Goal: Task Accomplishment & Management: Manage account settings

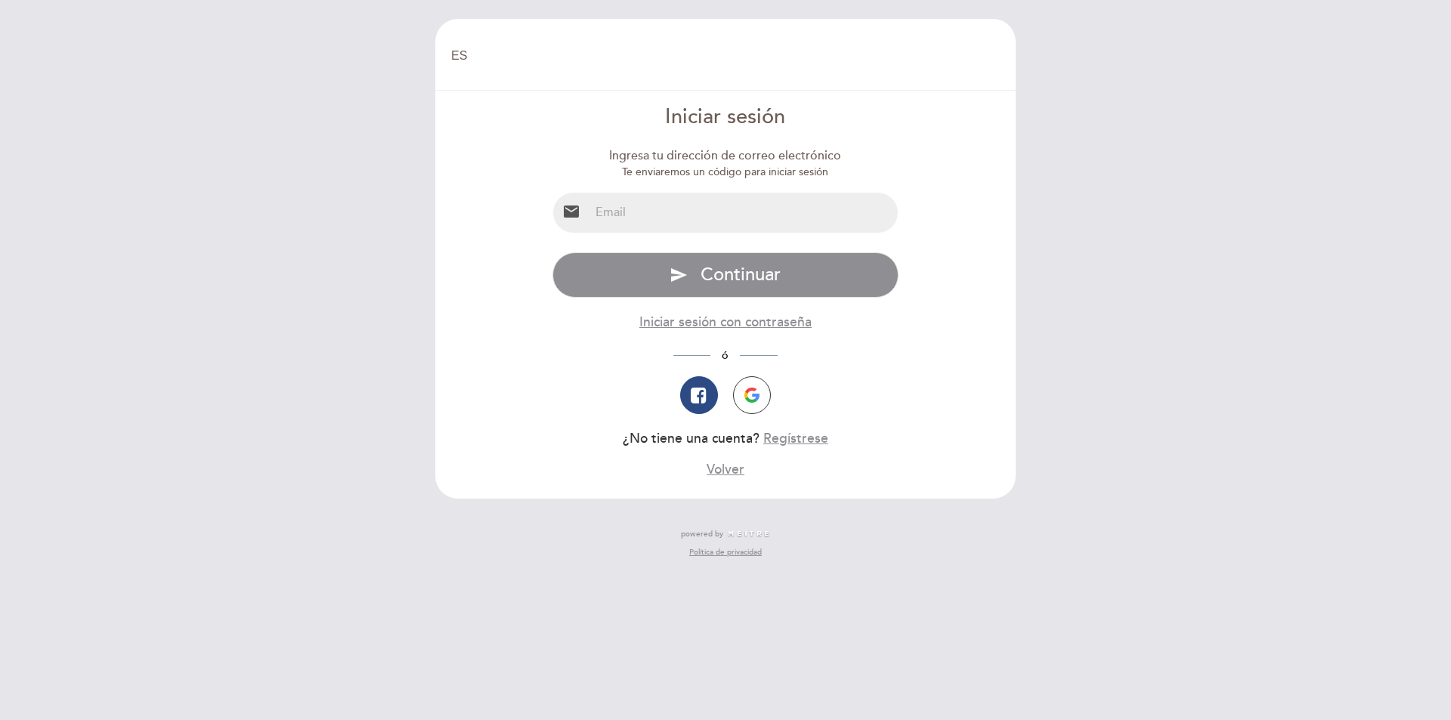
select select "es"
click at [816, 211] on input "email" at bounding box center [743, 213] width 309 height 40
type input "[EMAIL_ADDRESS][DOMAIN_NAME]"
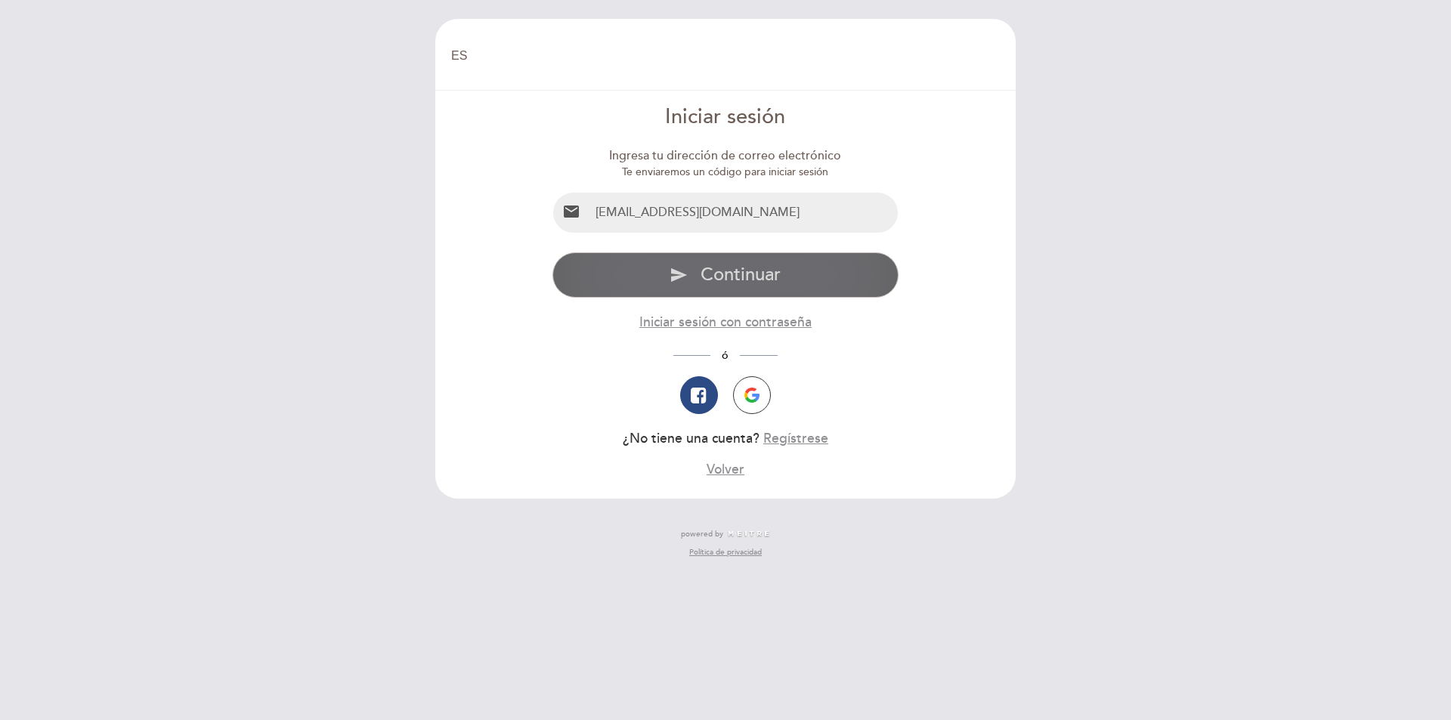
click at [786, 267] on button "send Continuar" at bounding box center [725, 274] width 347 height 45
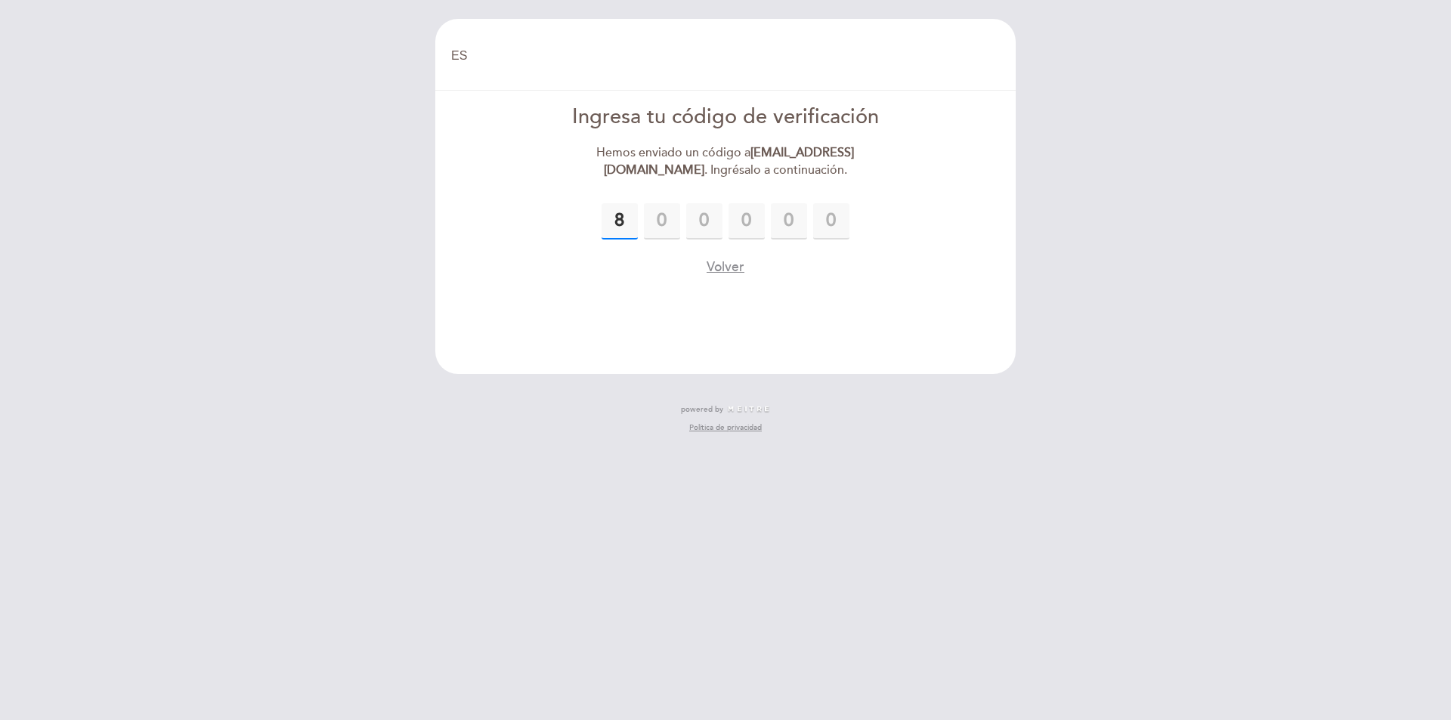
type input "8"
type input "4"
type input "2"
type input "5"
type input "1"
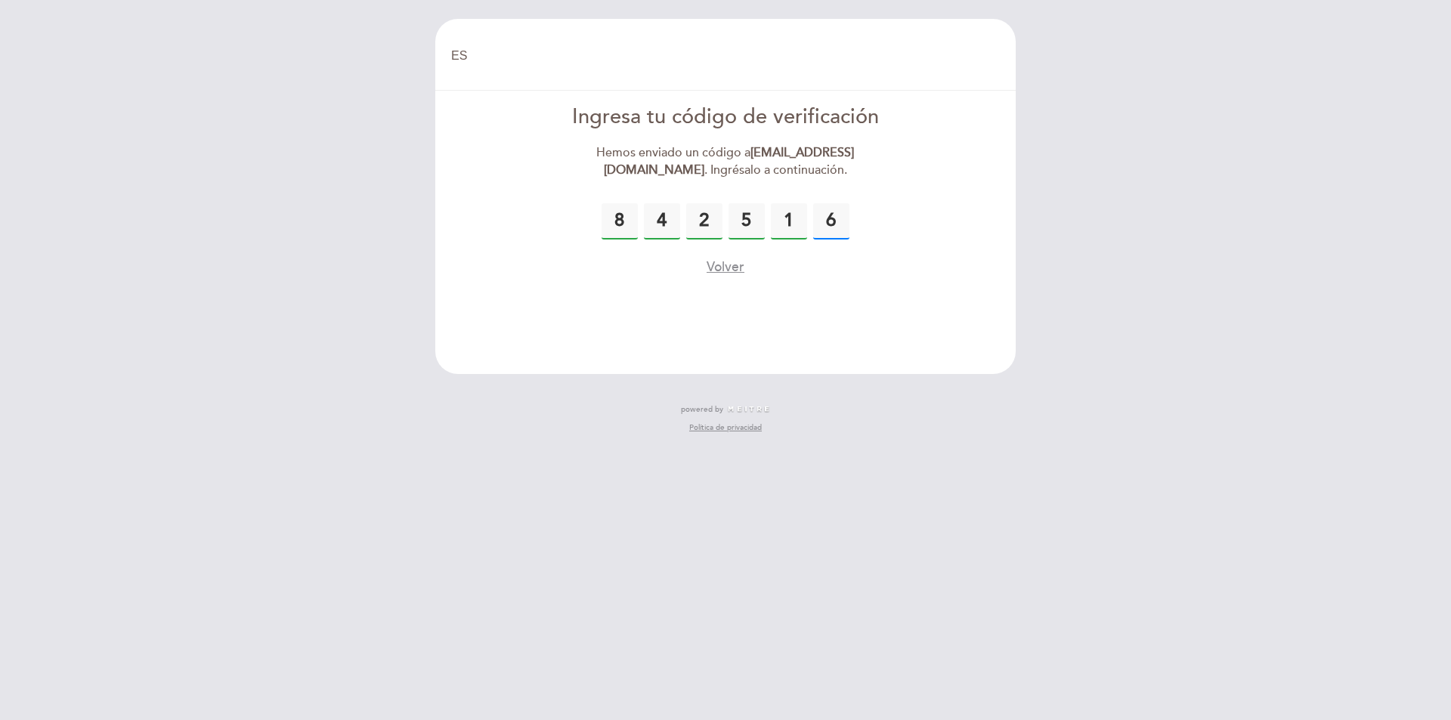
type input "6"
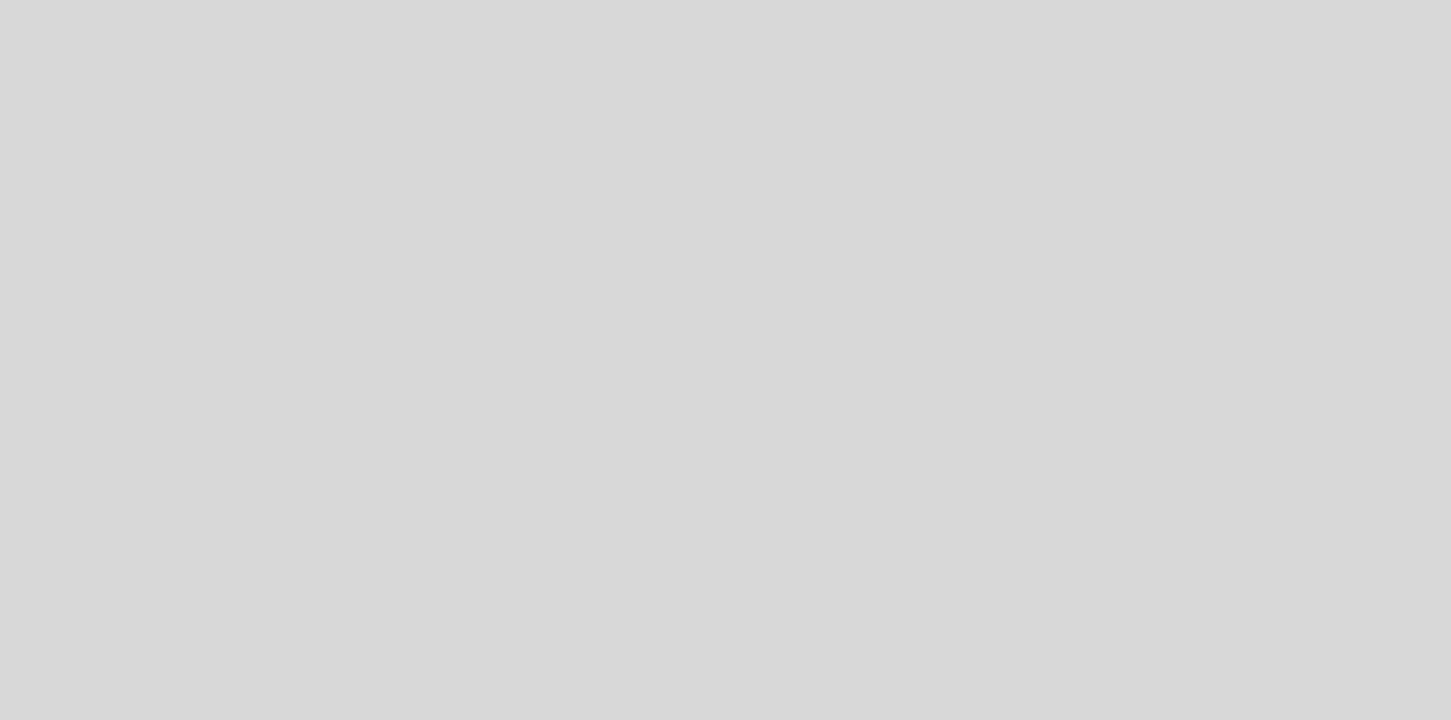
select select "es"
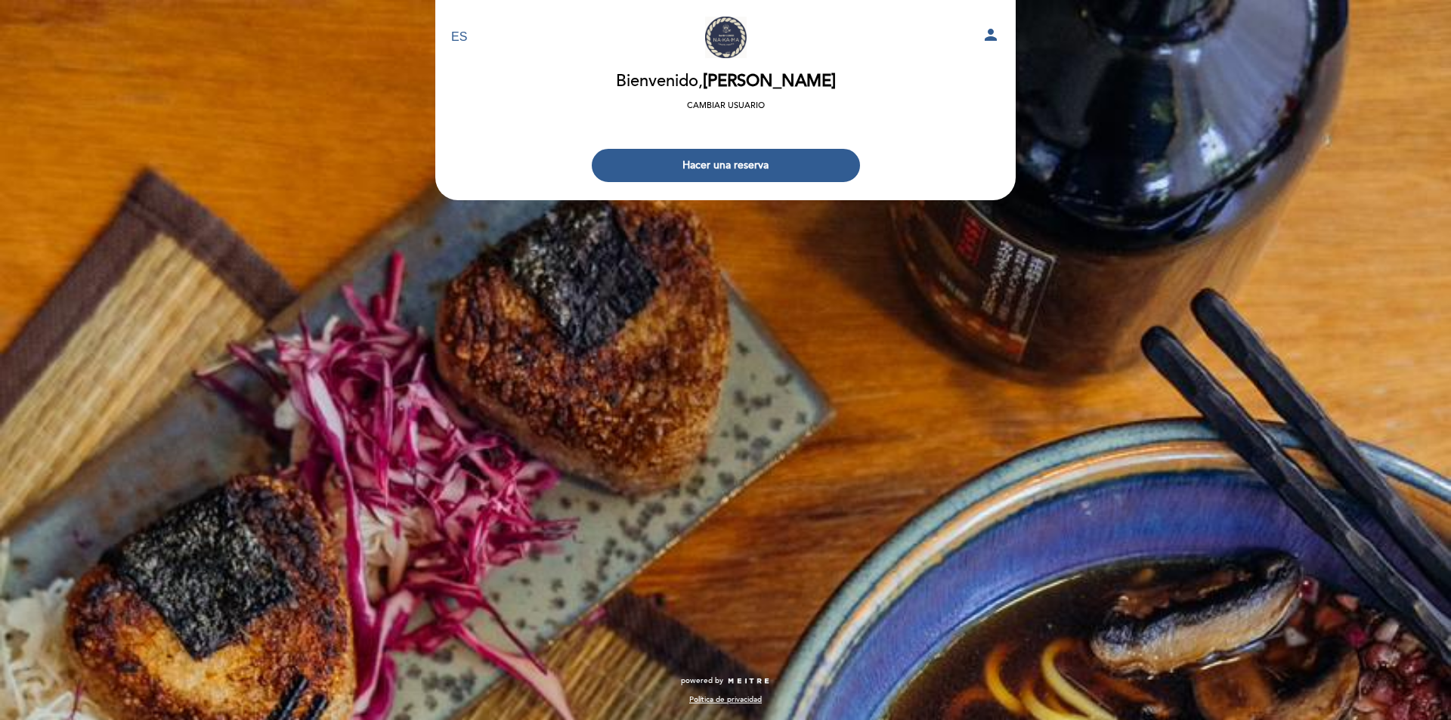
click at [997, 35] on icon "person" at bounding box center [991, 35] width 18 height 18
select select "es"
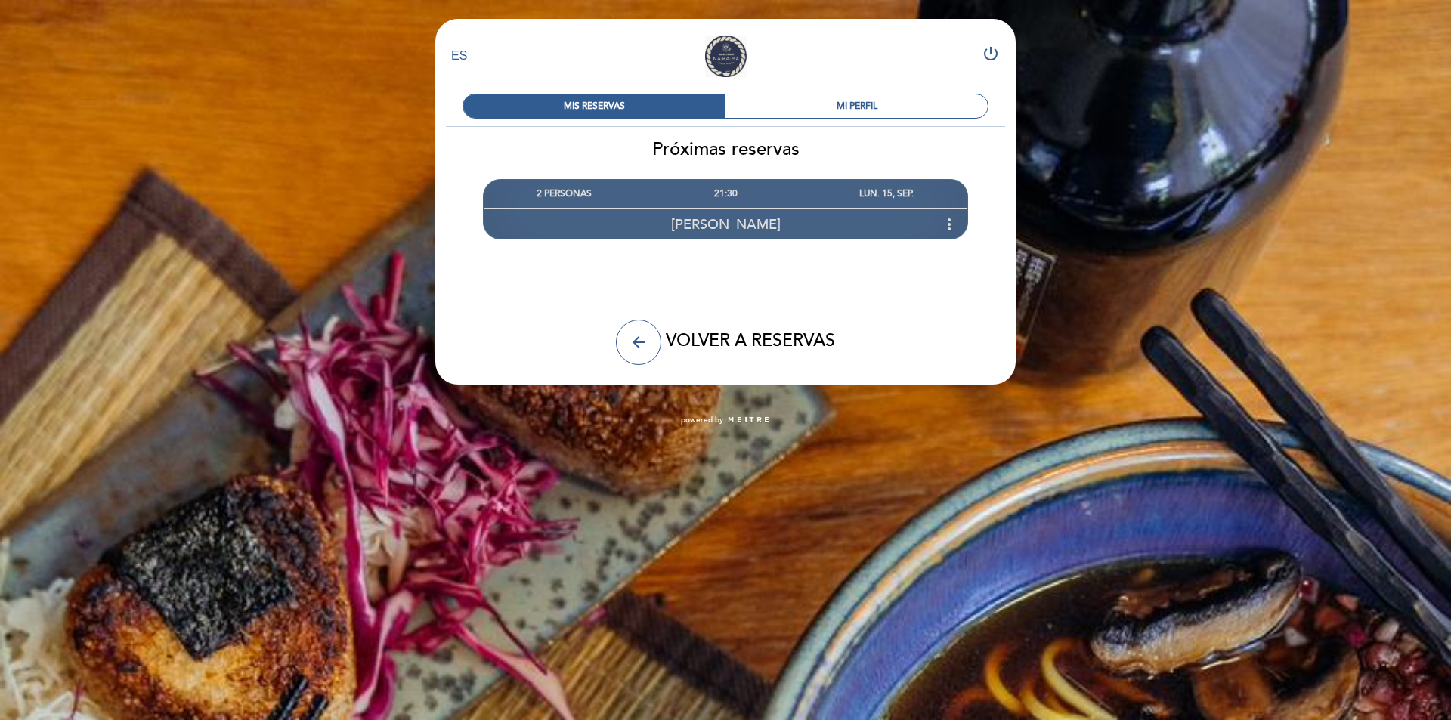
click at [942, 224] on icon "more_vert" at bounding box center [949, 224] width 18 height 18
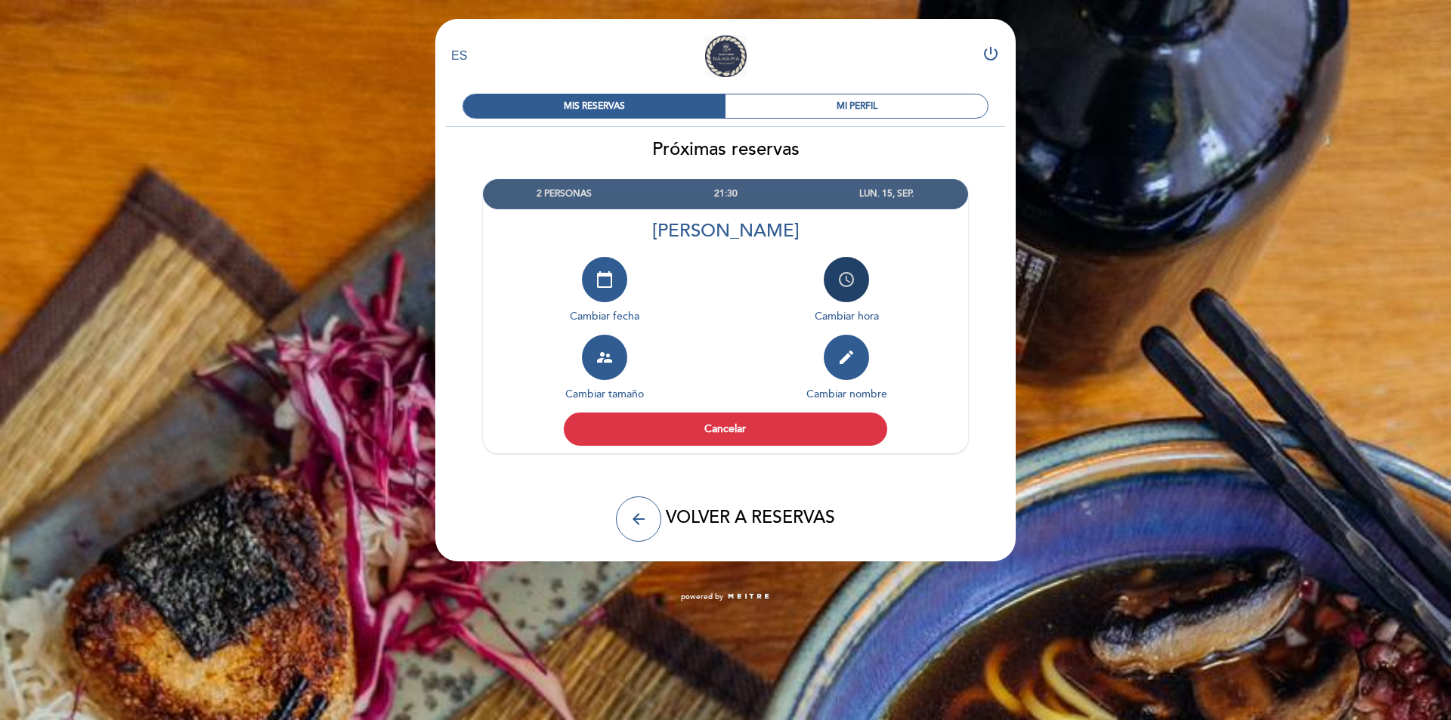
click at [853, 277] on icon "access_time" at bounding box center [846, 280] width 18 height 18
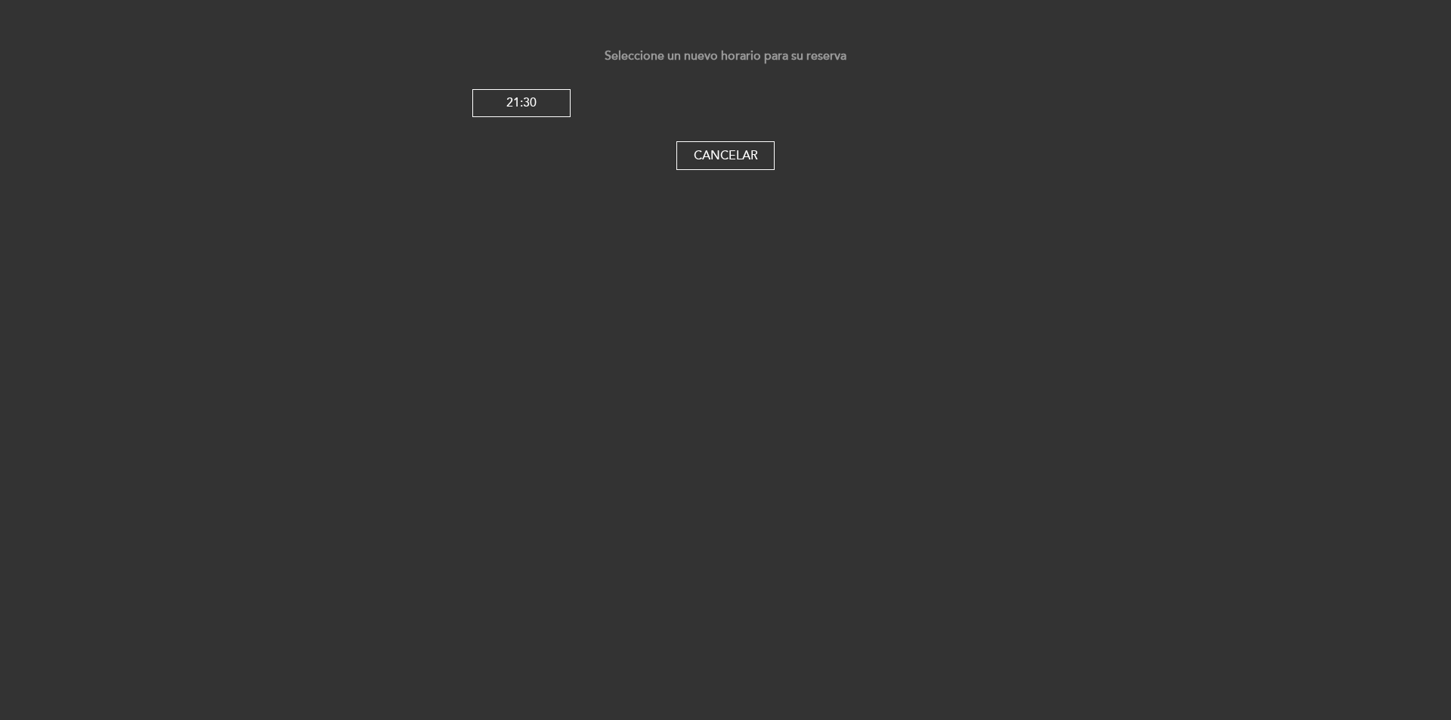
click at [756, 108] on div "21:30" at bounding box center [725, 103] width 506 height 29
click at [728, 154] on button "Cancelar" at bounding box center [725, 155] width 98 height 29
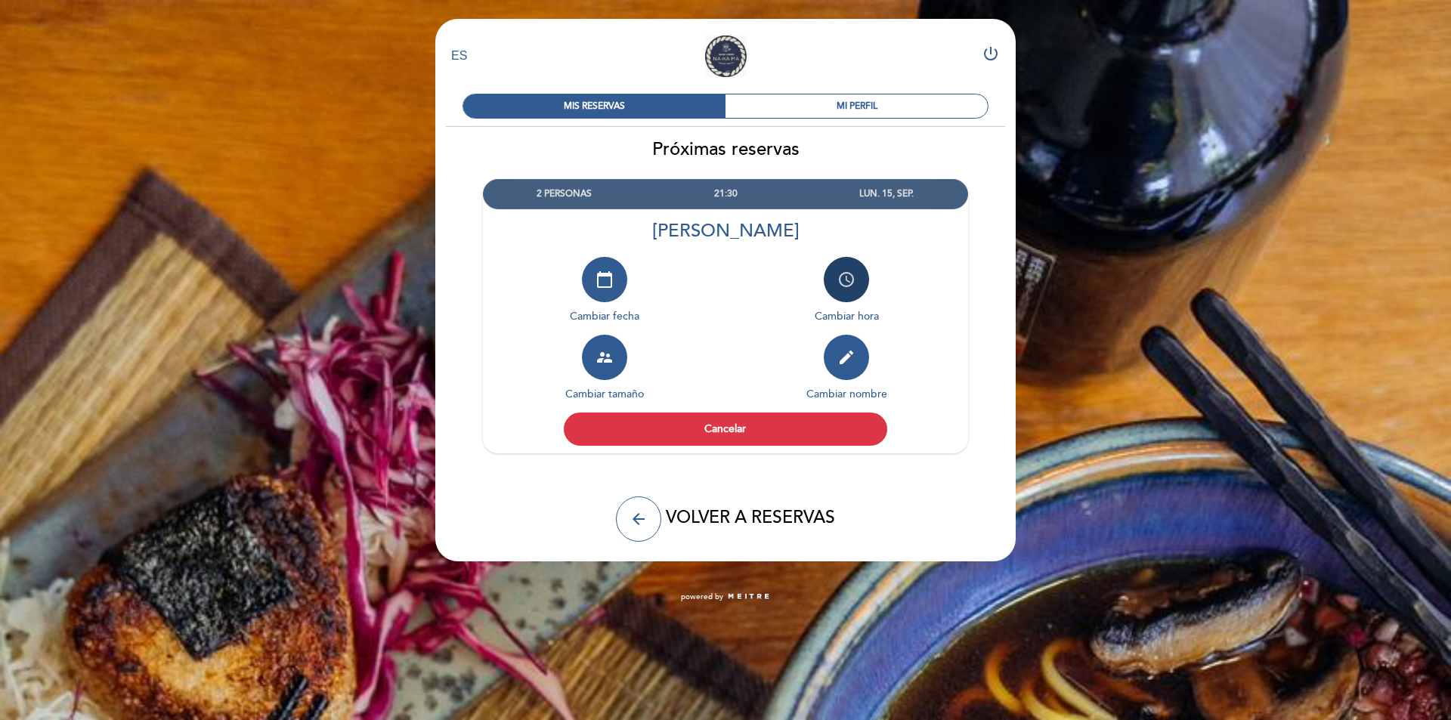
click at [849, 285] on icon "access_time" at bounding box center [846, 280] width 18 height 18
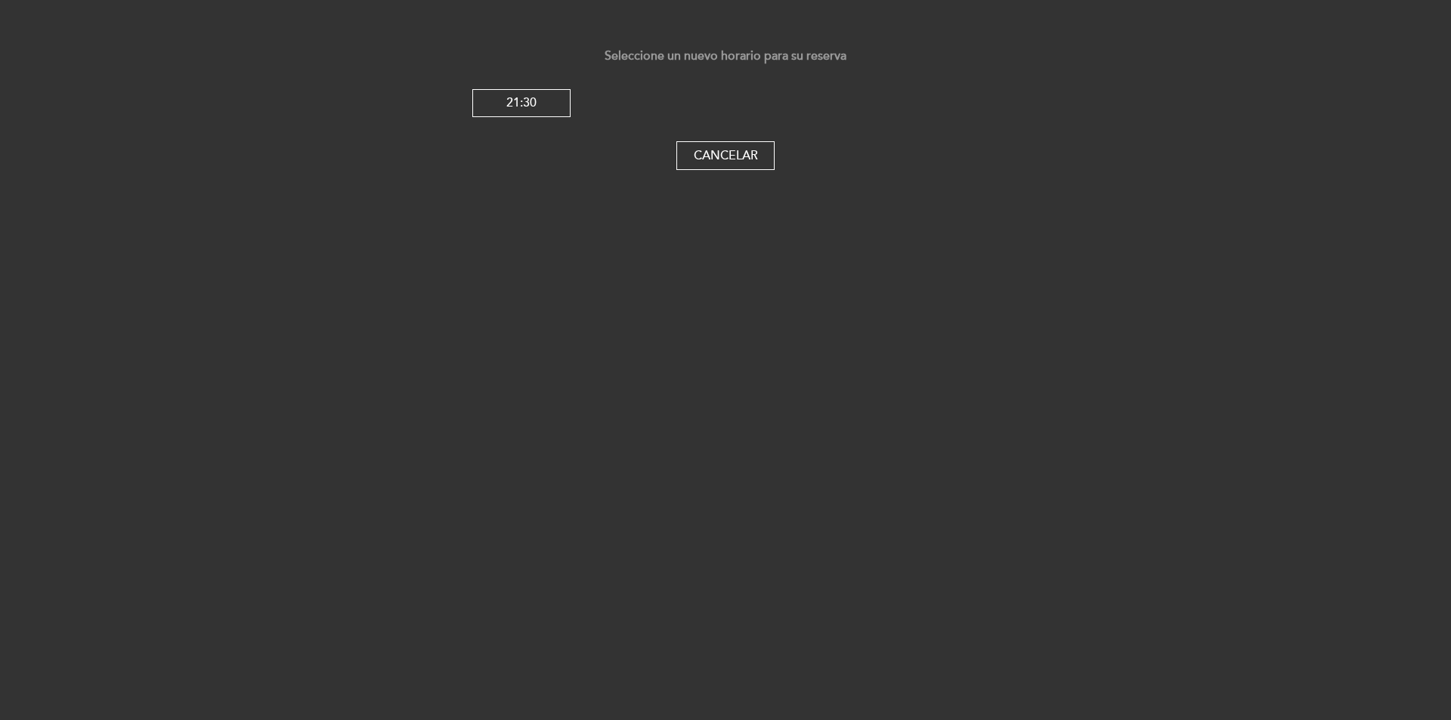
drag, startPoint x: 528, startPoint y: 106, endPoint x: 840, endPoint y: 76, distance: 312.8
click at [840, 76] on div "Seleccione un nuevo horario para su reserva 21:30 Cancelar" at bounding box center [725, 109] width 1451 height 122
click at [743, 107] on div "21:30" at bounding box center [725, 103] width 506 height 29
click at [837, 110] on div "21:30" at bounding box center [725, 103] width 506 height 29
click at [929, 110] on div "21:30" at bounding box center [725, 103] width 506 height 29
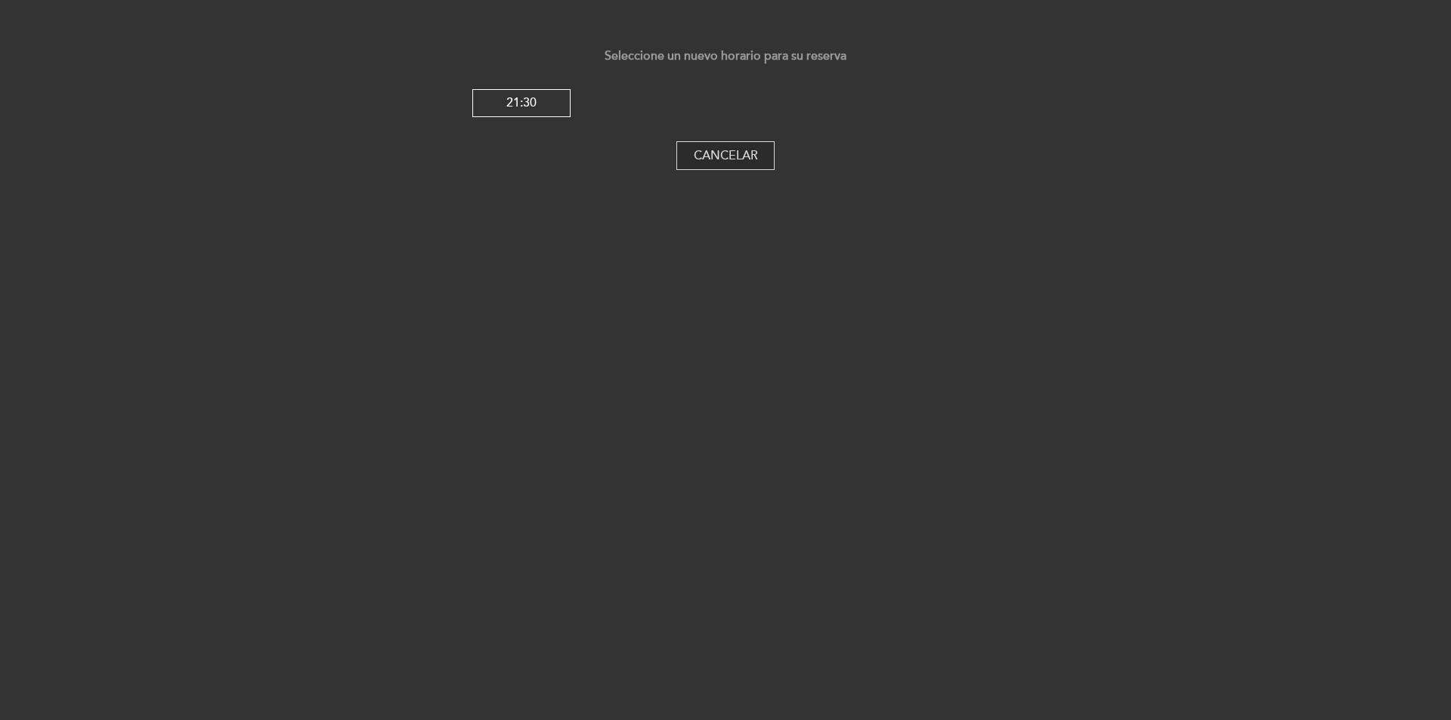
click at [757, 153] on button "Cancelar" at bounding box center [725, 155] width 98 height 29
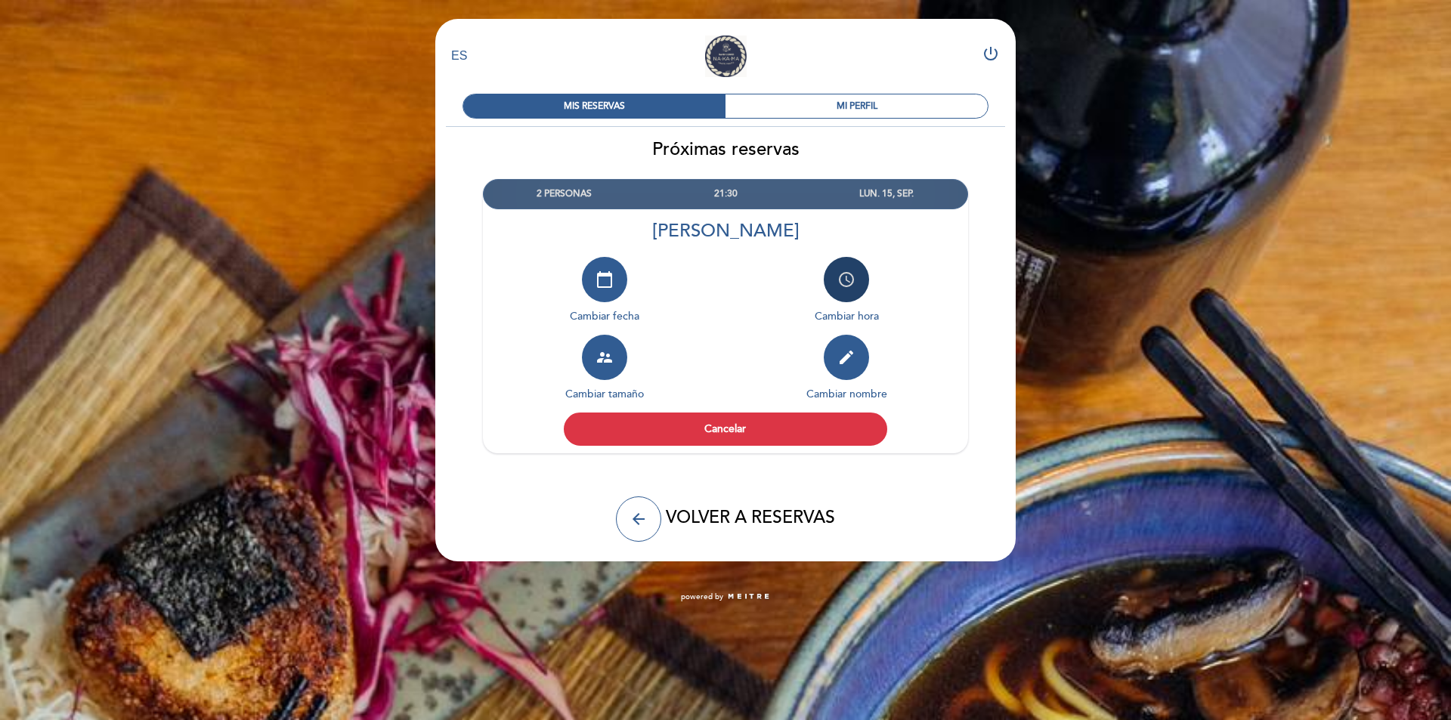
click at [852, 270] on button "access_time" at bounding box center [846, 279] width 45 height 45
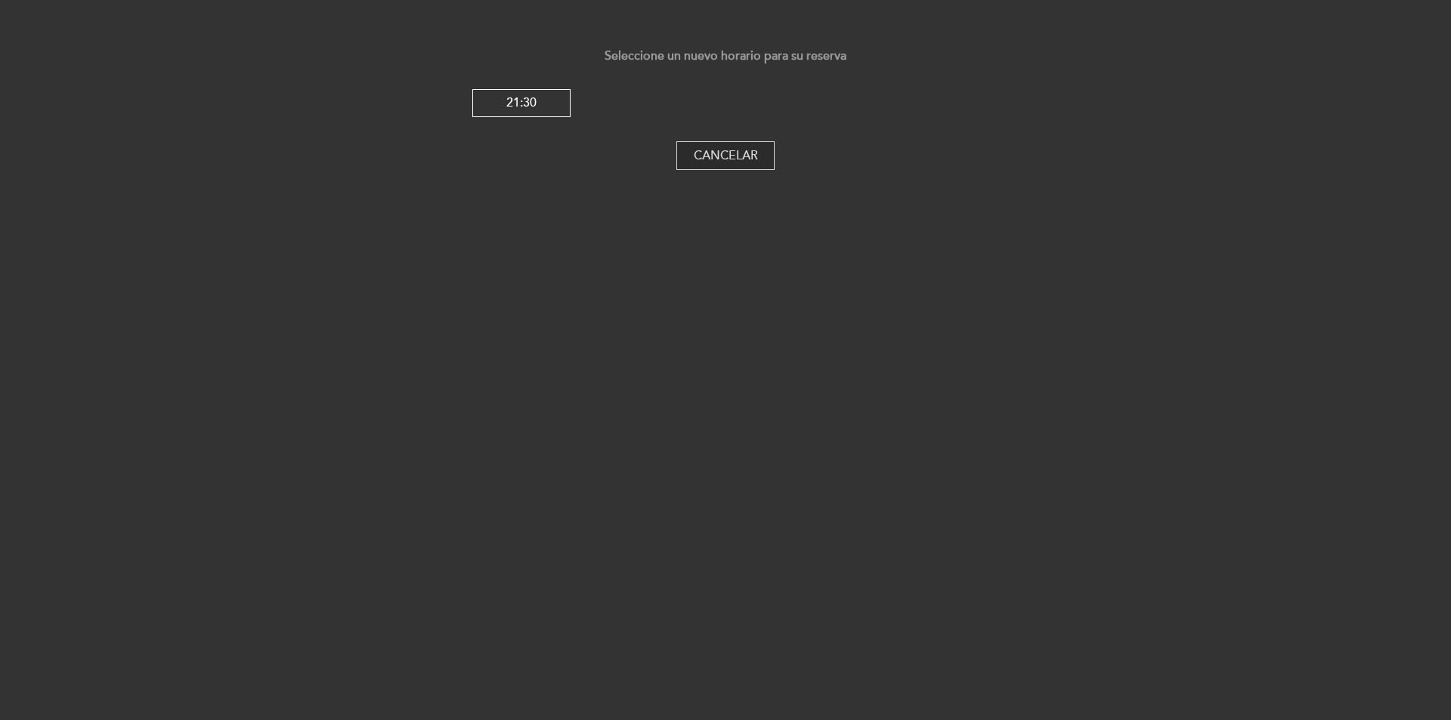
click at [742, 157] on button "Cancelar" at bounding box center [725, 155] width 98 height 29
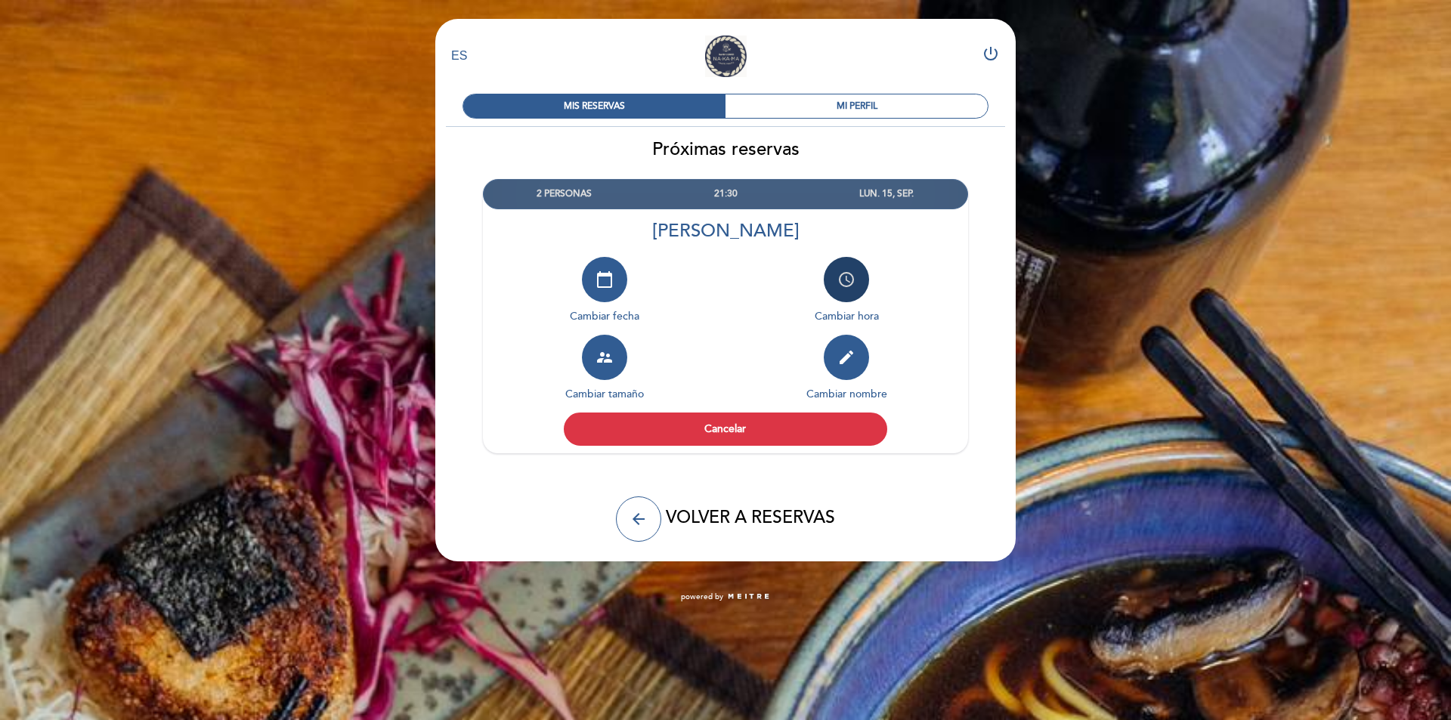
click at [843, 285] on icon "access_time" at bounding box center [846, 280] width 18 height 18
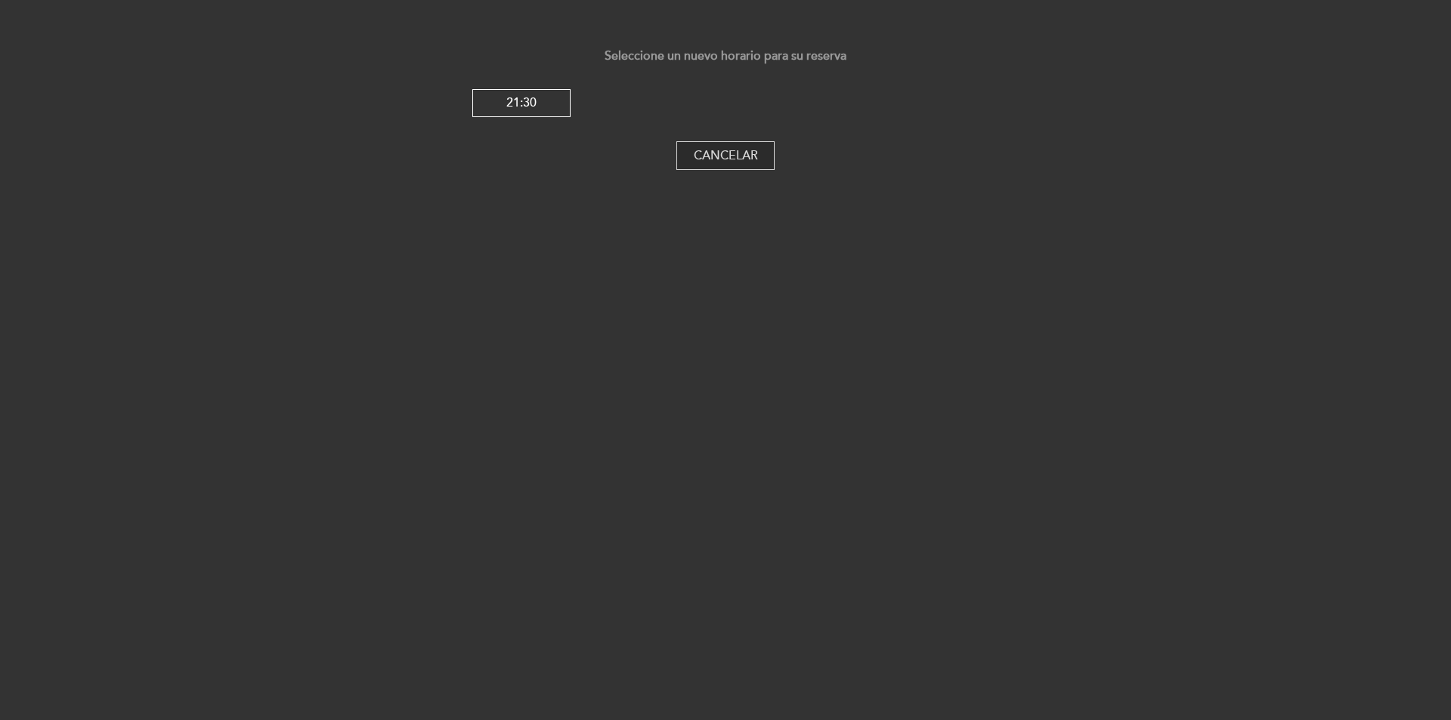
click at [754, 153] on button "Cancelar" at bounding box center [725, 155] width 98 height 29
